Goal: Task Accomplishment & Management: Manage account settings

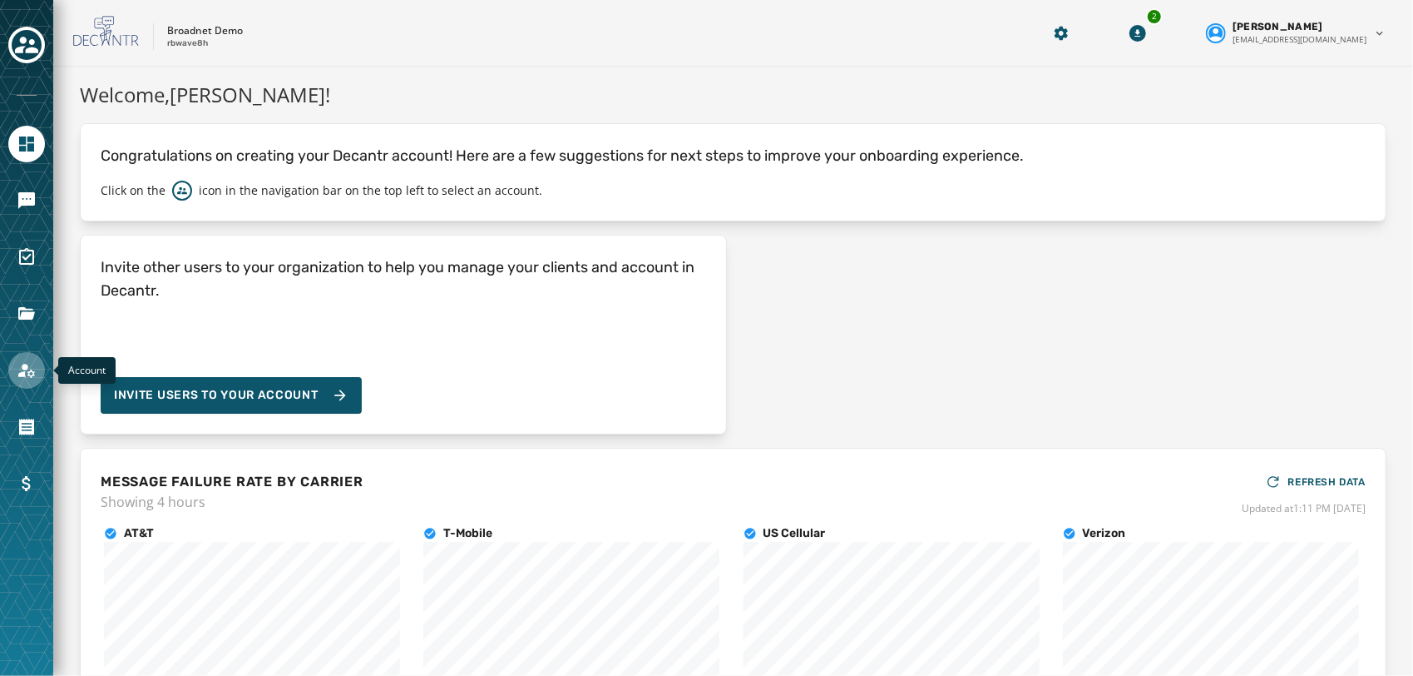
click at [20, 379] on icon "Navigate to Account" at bounding box center [27, 370] width 20 height 20
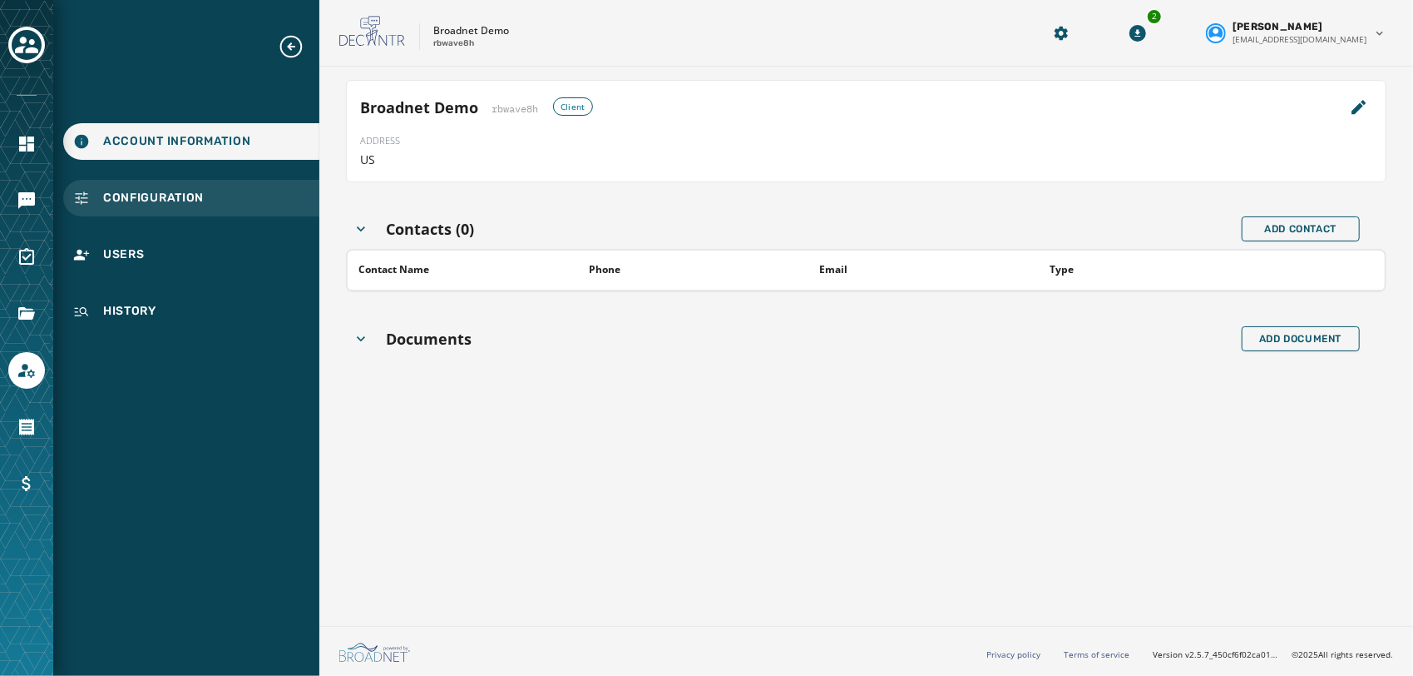
click at [197, 194] on span "Configuration" at bounding box center [153, 198] width 101 height 17
